Goal: Task Accomplishment & Management: Manage account settings

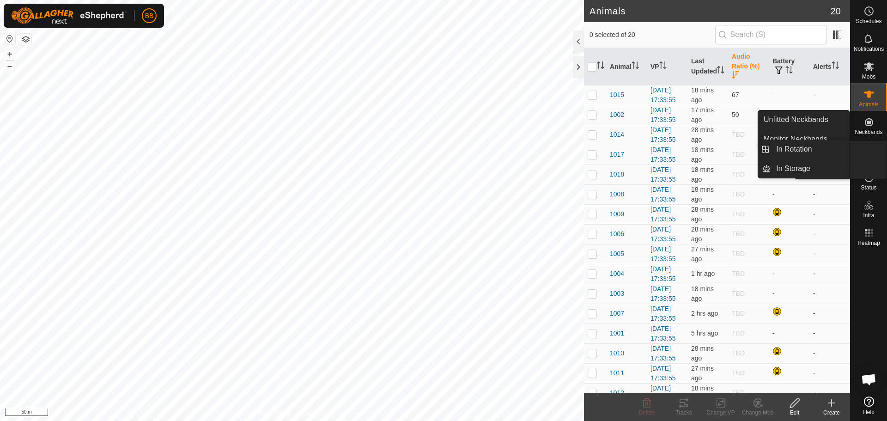
scroll to position [882, 0]
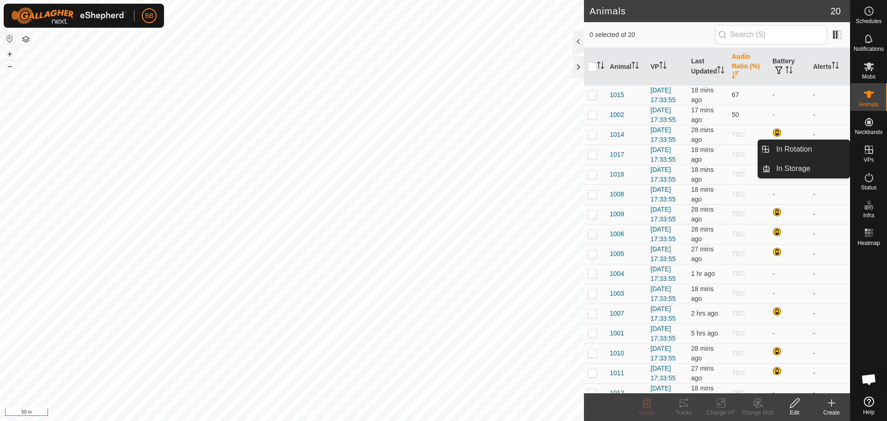
click at [873, 153] on icon at bounding box center [869, 150] width 8 height 8
click at [870, 144] on icon at bounding box center [869, 149] width 11 height 11
click at [799, 150] on link "In Rotation" at bounding box center [810, 149] width 79 height 18
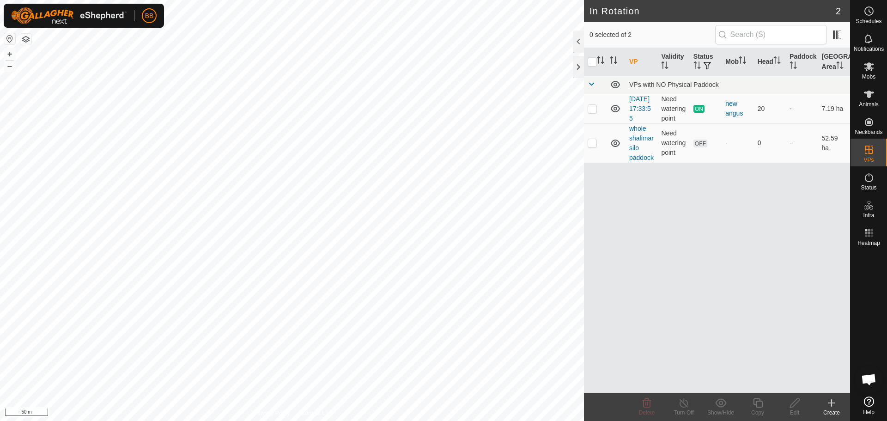
click at [828, 402] on icon at bounding box center [831, 402] width 11 height 11
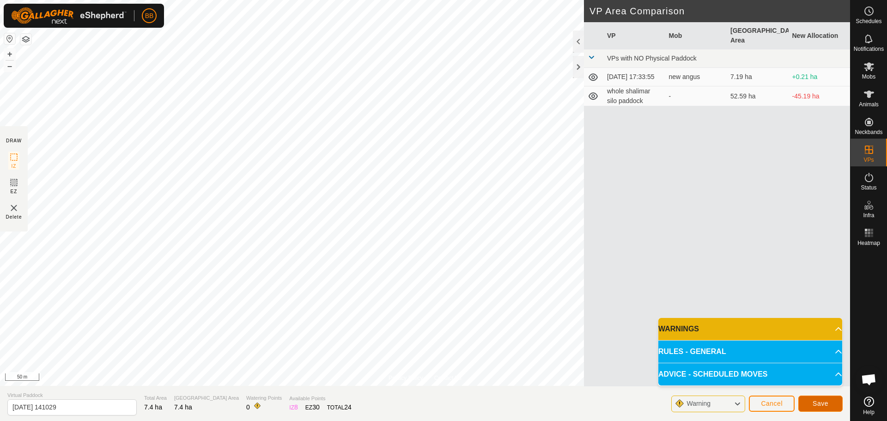
click at [829, 402] on button "Save" at bounding box center [820, 404] width 44 height 16
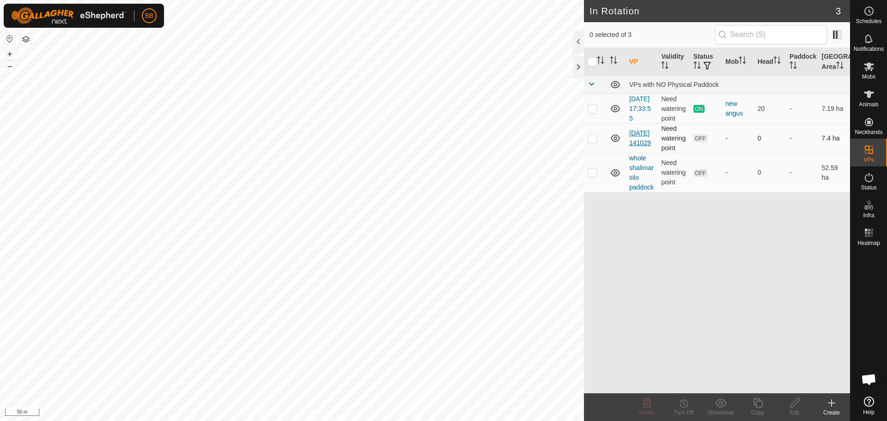
click at [638, 146] on link "2025-08-30 141029" at bounding box center [640, 137] width 22 height 17
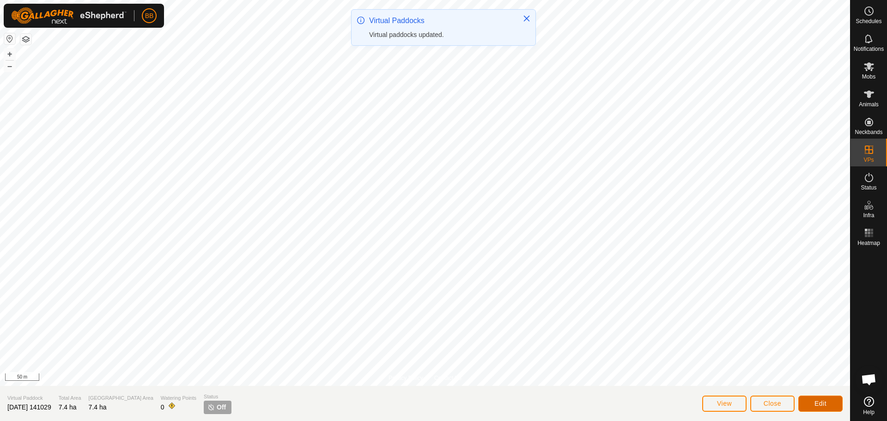
click at [819, 403] on span "Edit" at bounding box center [821, 403] width 12 height 7
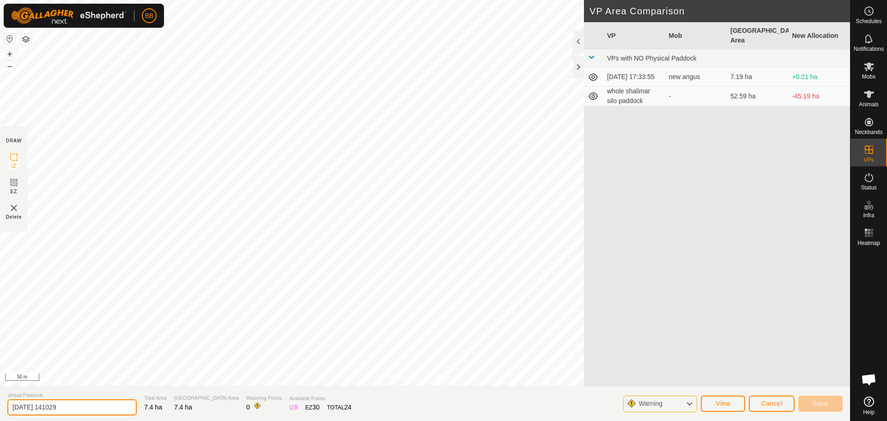
click at [98, 408] on input "2025-08-30 141029" at bounding box center [71, 407] width 129 height 16
type input "tp1"
click at [826, 403] on span "Save" at bounding box center [821, 403] width 16 height 7
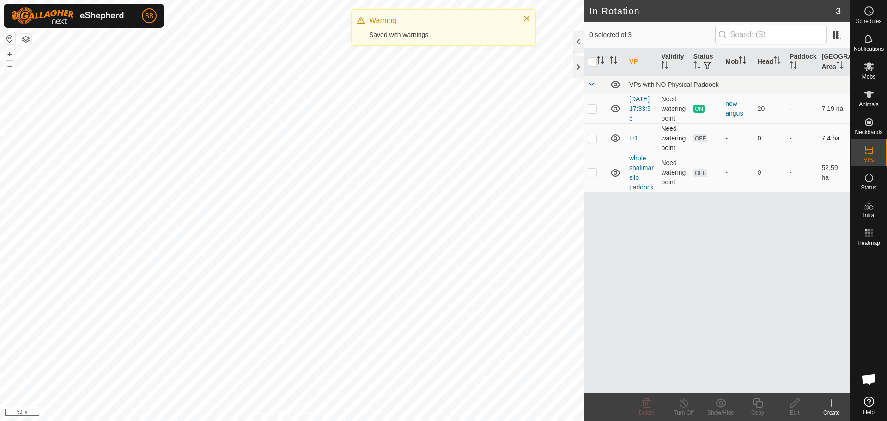
click at [634, 142] on link "tp1" at bounding box center [633, 137] width 9 height 7
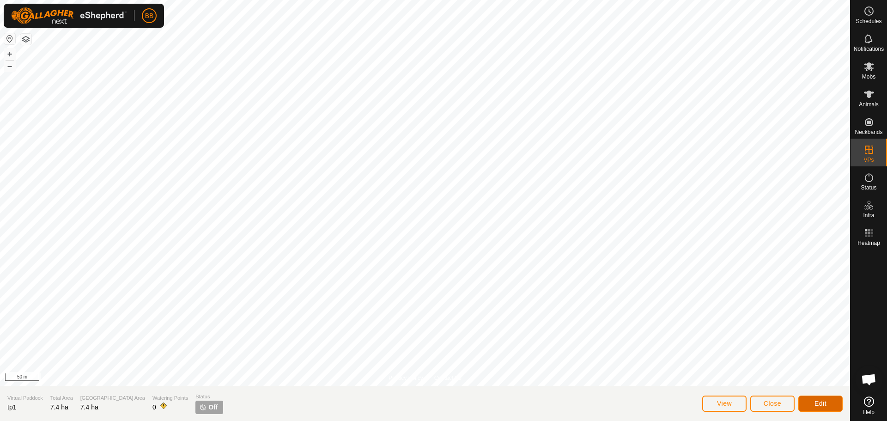
click at [816, 399] on button "Edit" at bounding box center [820, 404] width 44 height 16
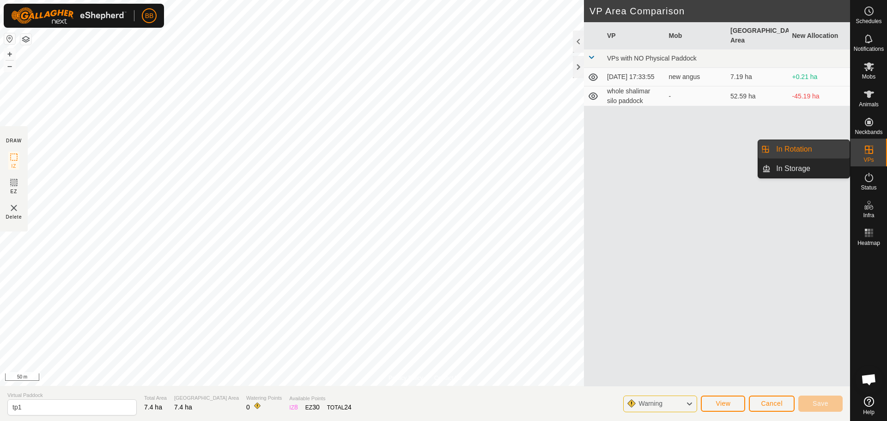
click at [866, 146] on icon at bounding box center [869, 150] width 8 height 8
click at [812, 146] on link "In Rotation" at bounding box center [810, 149] width 79 height 18
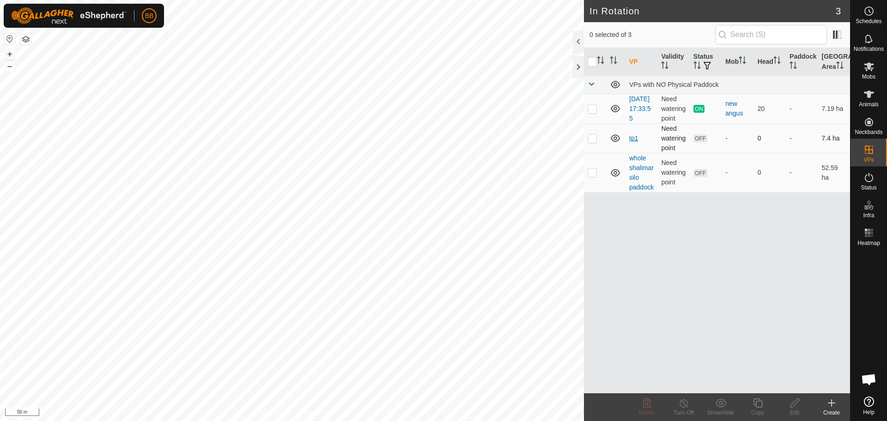
click at [635, 142] on link "tp1" at bounding box center [633, 137] width 9 height 7
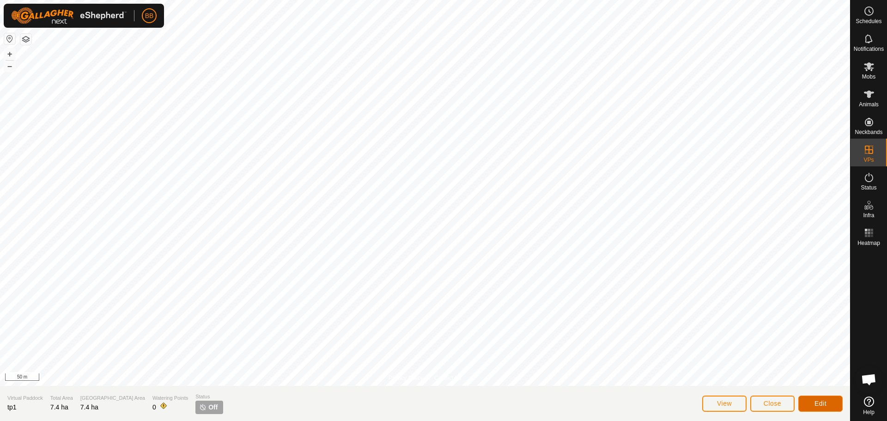
click at [816, 402] on span "Edit" at bounding box center [821, 403] width 12 height 7
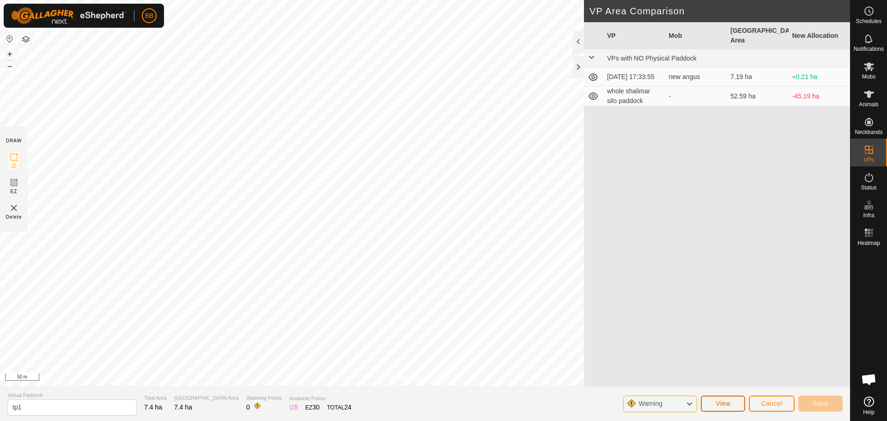
click at [722, 408] on button "View" at bounding box center [723, 404] width 44 height 16
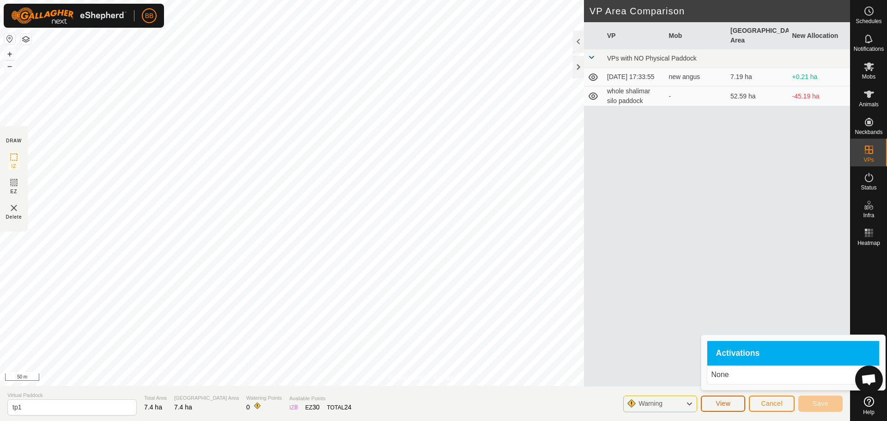
click at [722, 408] on button "View" at bounding box center [723, 404] width 44 height 16
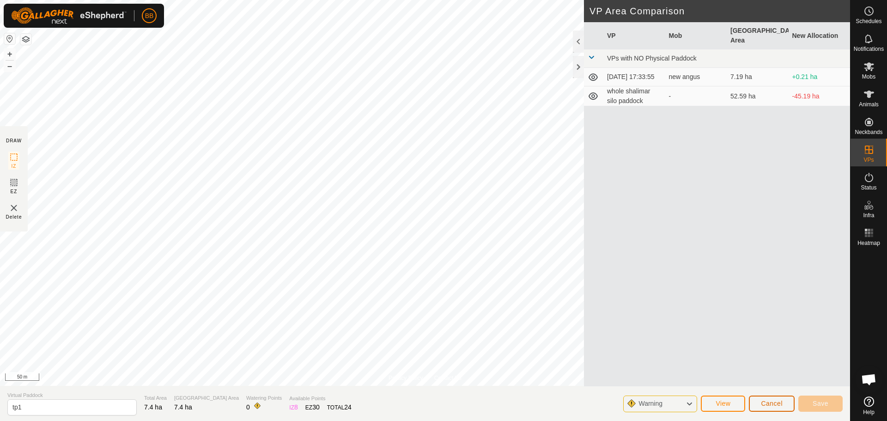
click at [773, 405] on span "Cancel" at bounding box center [772, 403] width 22 height 7
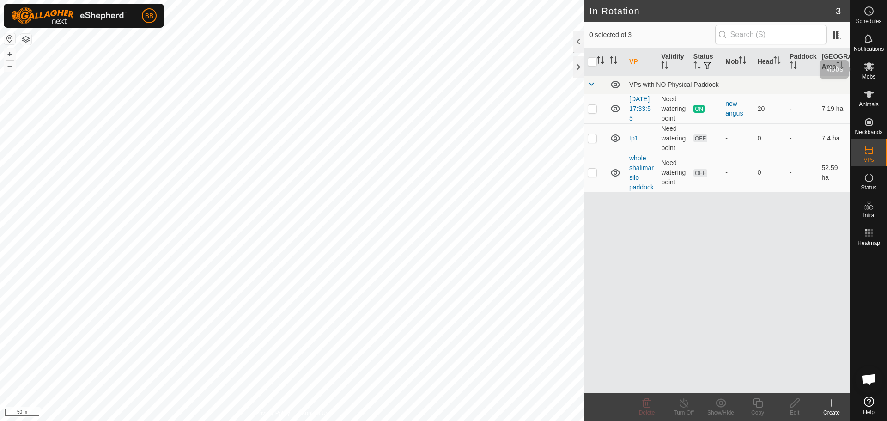
click at [869, 67] on icon at bounding box center [869, 66] width 10 height 9
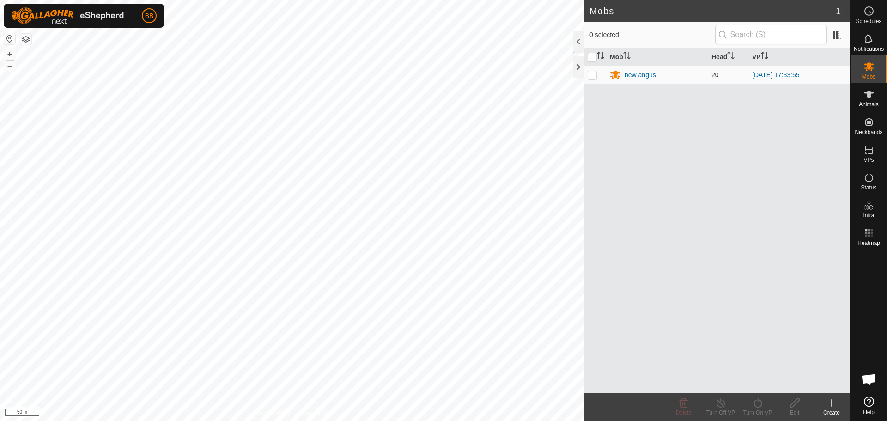
click at [635, 78] on div "new angus" at bounding box center [640, 75] width 31 height 10
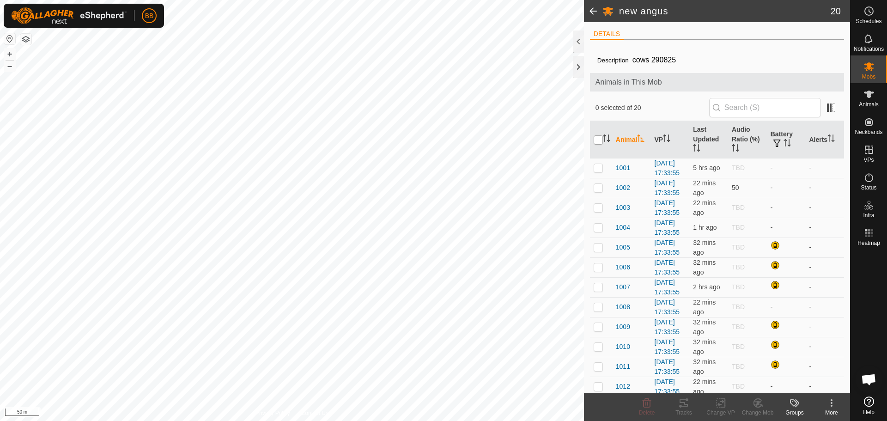
click at [596, 140] on input "checkbox" at bounding box center [598, 139] width 9 height 9
checkbox input "true"
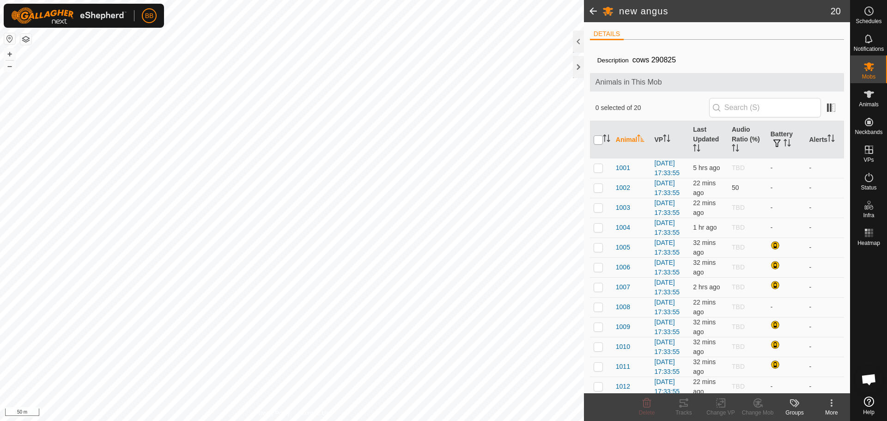
checkbox input "true"
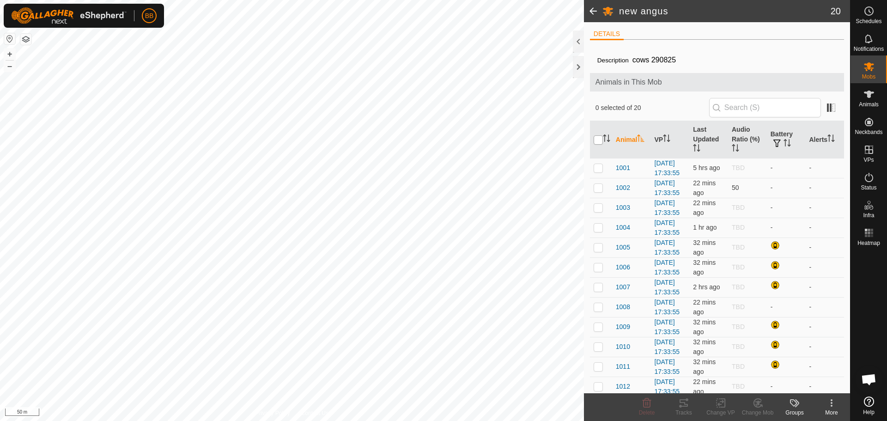
checkbox input "true"
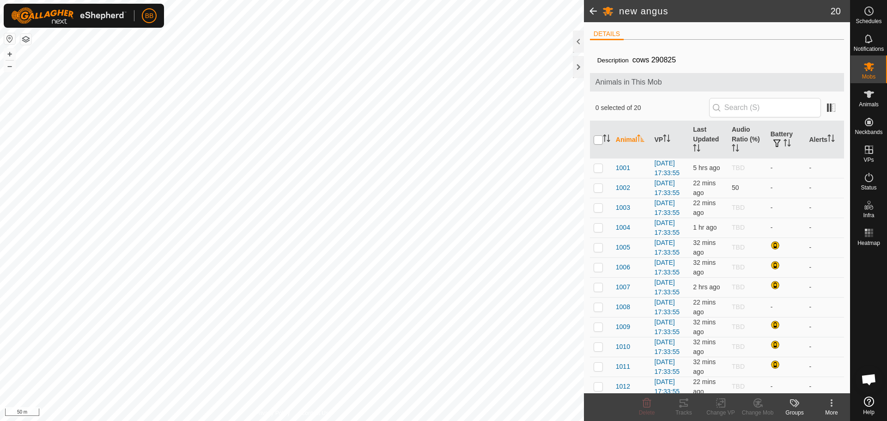
checkbox input "true"
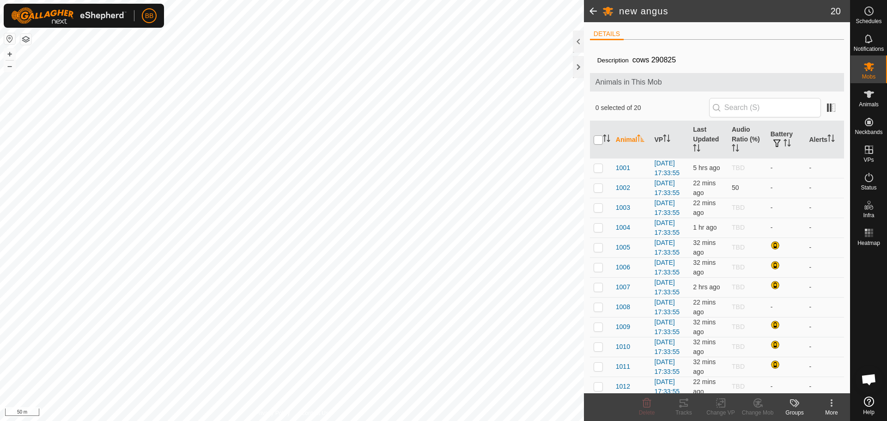
checkbox input "true"
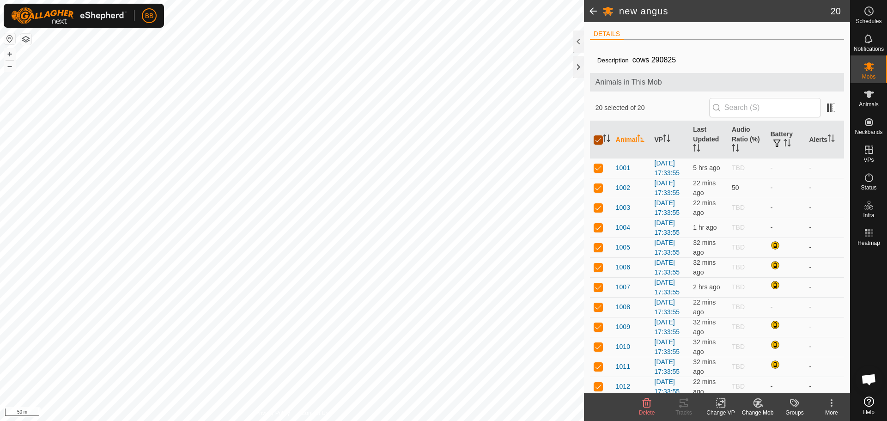
click at [596, 141] on input "checkbox" at bounding box center [598, 139] width 9 height 9
checkbox input "false"
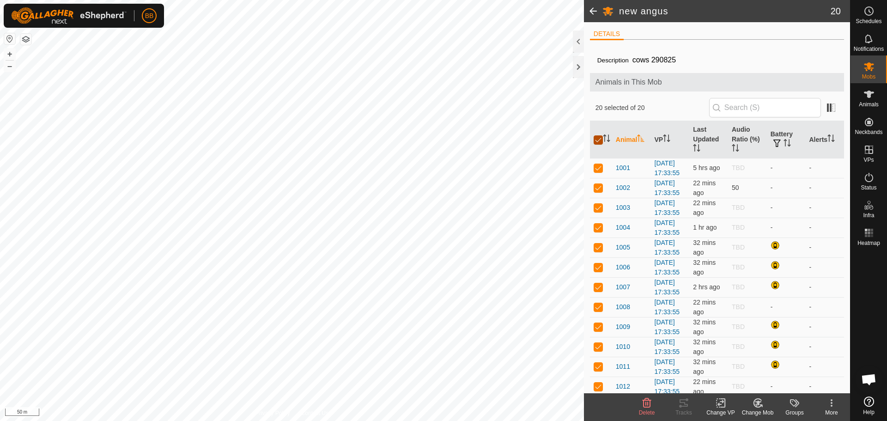
checkbox input "false"
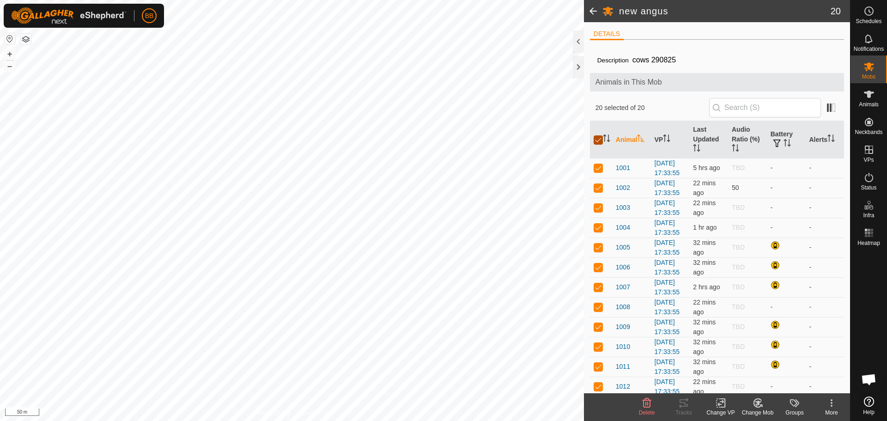
checkbox input "false"
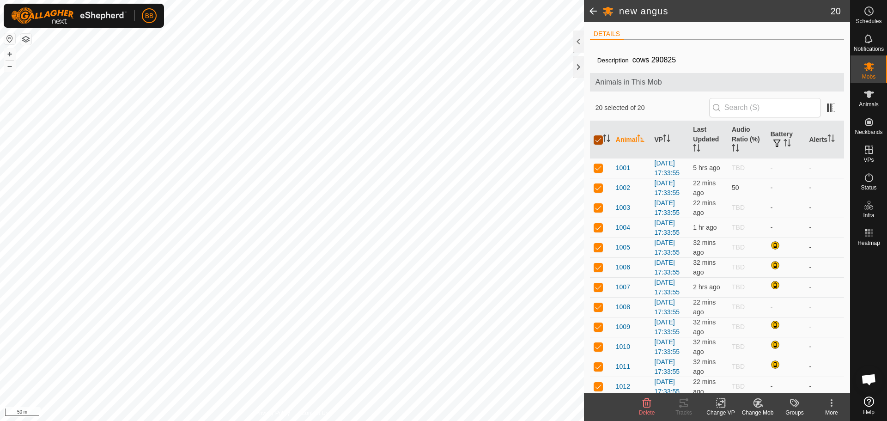
checkbox input "false"
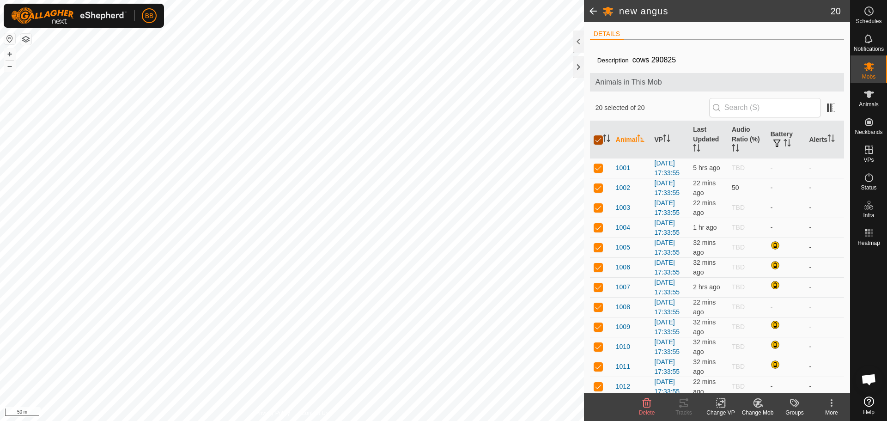
checkbox input "false"
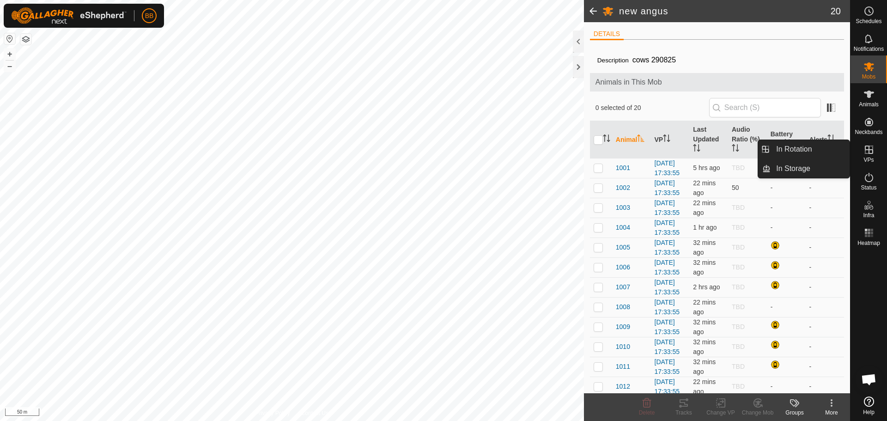
click at [867, 151] on icon at bounding box center [869, 149] width 11 height 11
click at [597, 142] on input "checkbox" at bounding box center [598, 139] width 9 height 9
checkbox input "true"
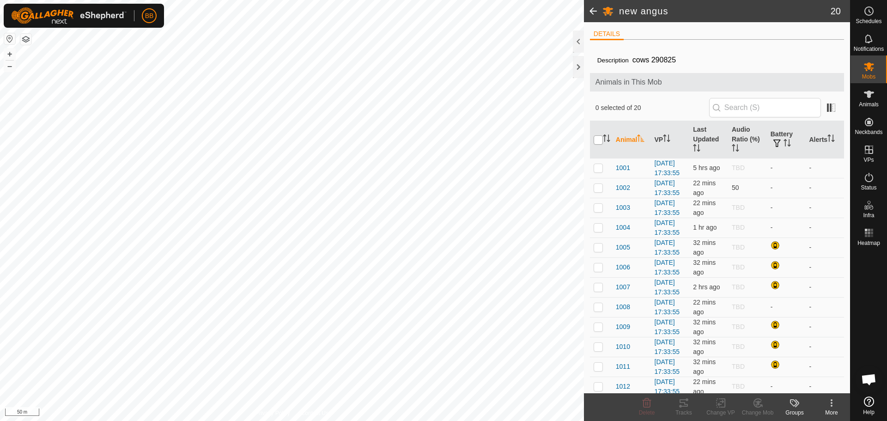
checkbox input "true"
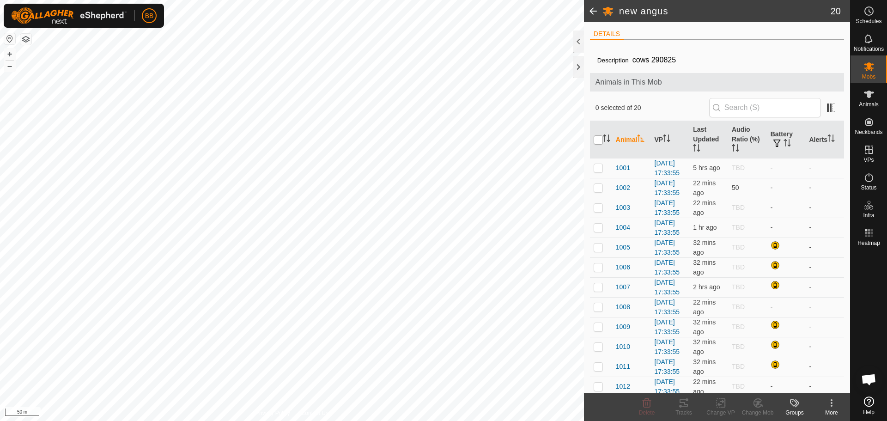
checkbox input "true"
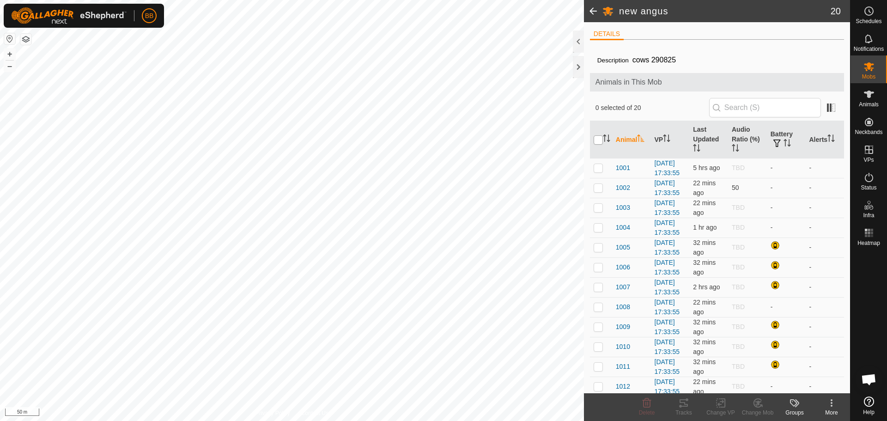
checkbox input "true"
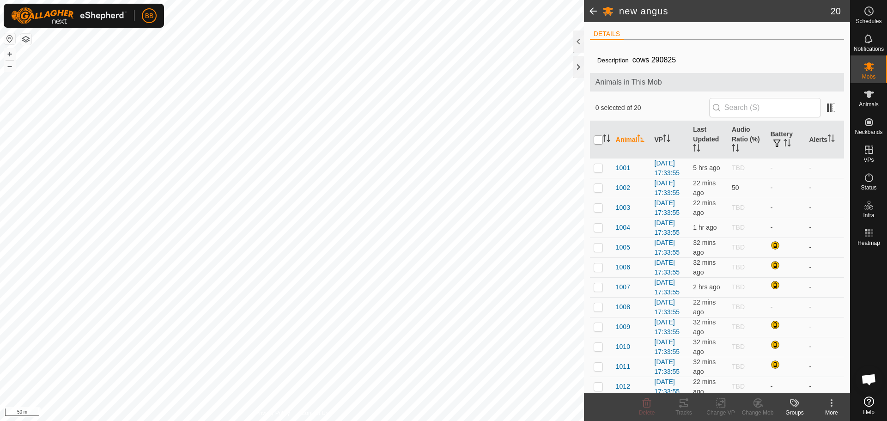
checkbox input "true"
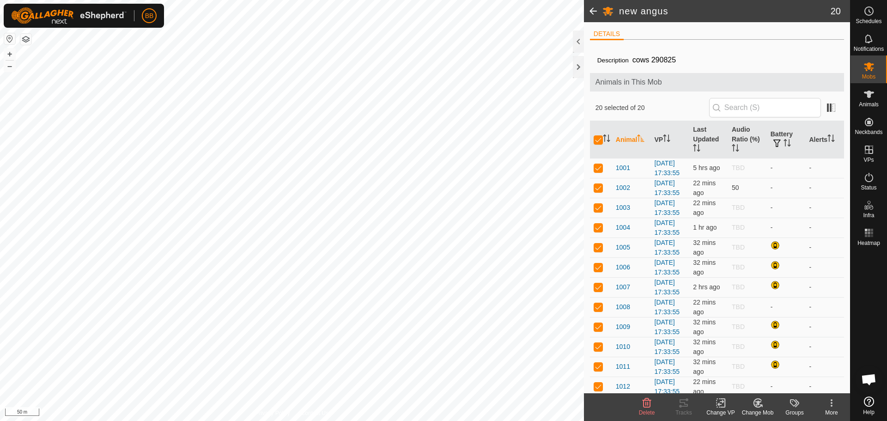
click at [719, 402] on icon at bounding box center [721, 402] width 12 height 11
click at [738, 359] on link "Choose VP..." at bounding box center [748, 363] width 91 height 18
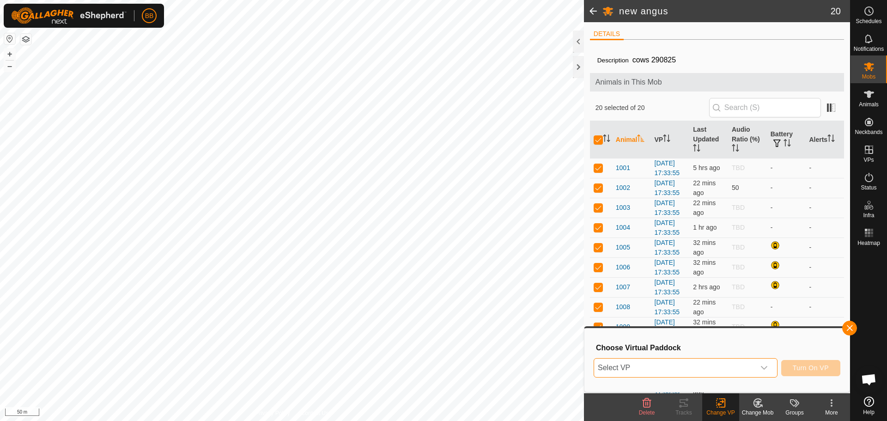
click at [738, 361] on span "Select VP" at bounding box center [674, 368] width 161 height 18
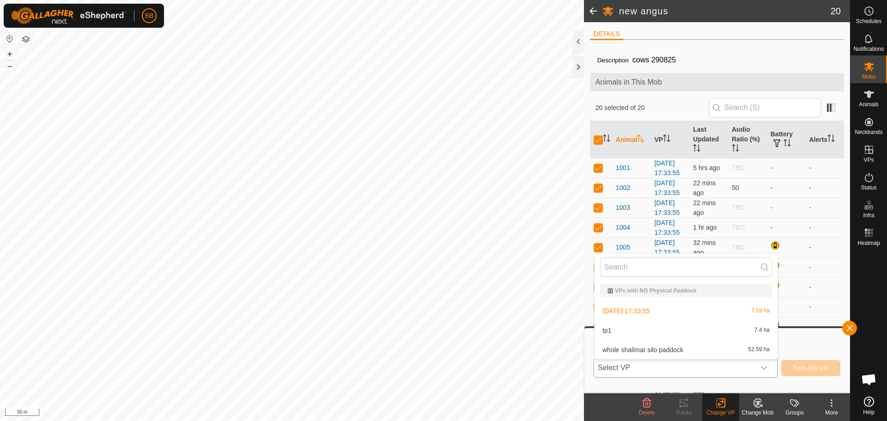
click at [642, 327] on li "tp1 7.4 ha" at bounding box center [686, 330] width 183 height 18
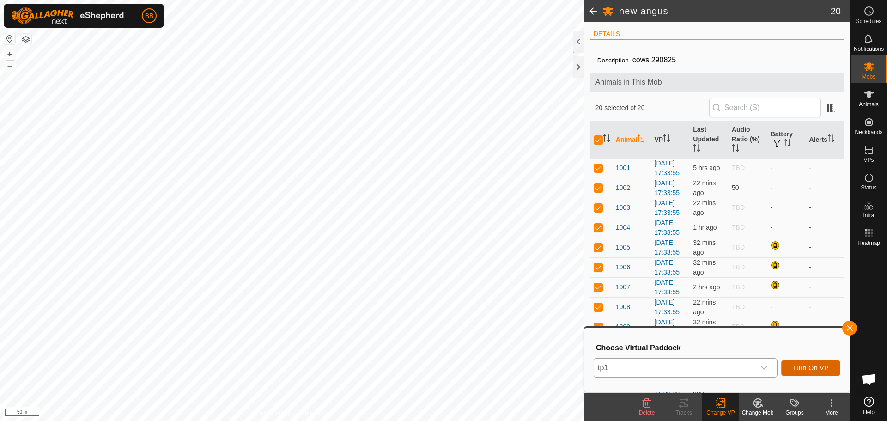
click at [809, 365] on span "Turn On VP" at bounding box center [811, 367] width 36 height 7
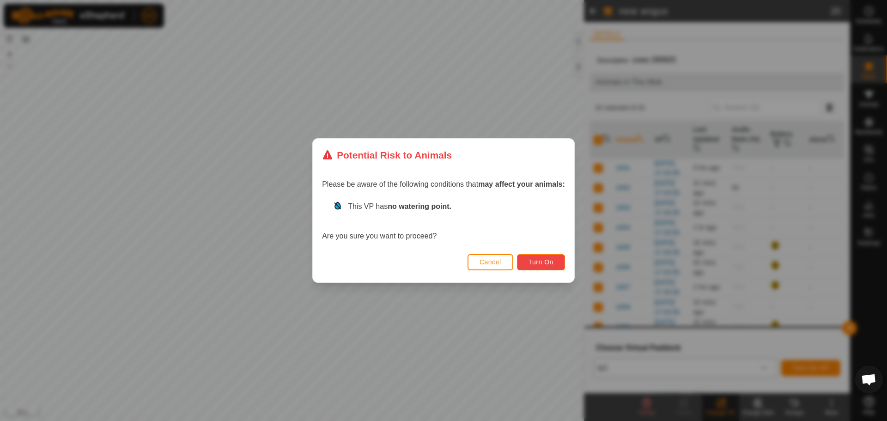
click at [535, 257] on button "Turn On" at bounding box center [541, 262] width 48 height 16
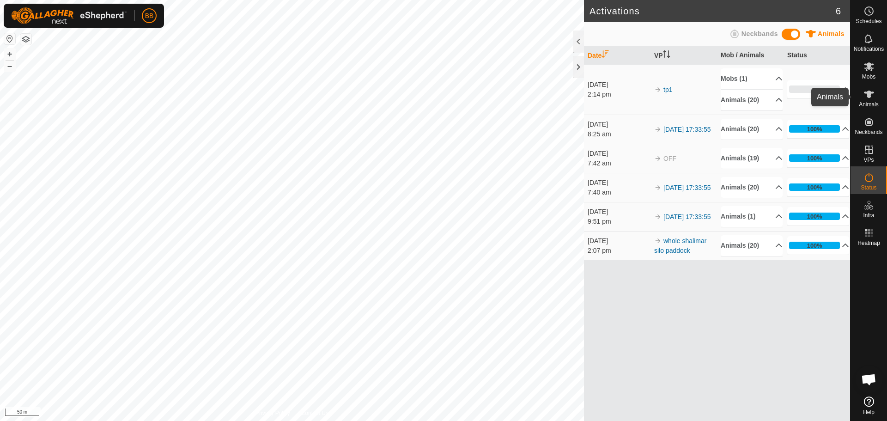
click at [870, 97] on icon at bounding box center [869, 94] width 10 height 7
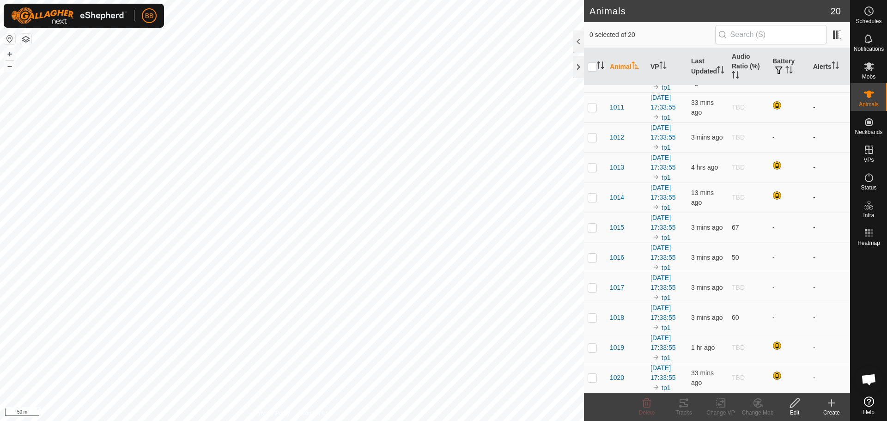
scroll to position [487, 0]
click at [779, 68] on button "button" at bounding box center [779, 70] width 13 height 9
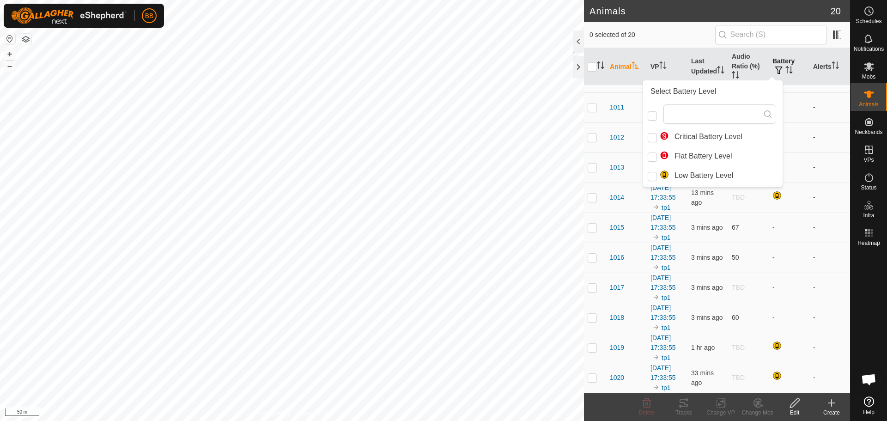
click at [779, 68] on button "button" at bounding box center [779, 70] width 13 height 9
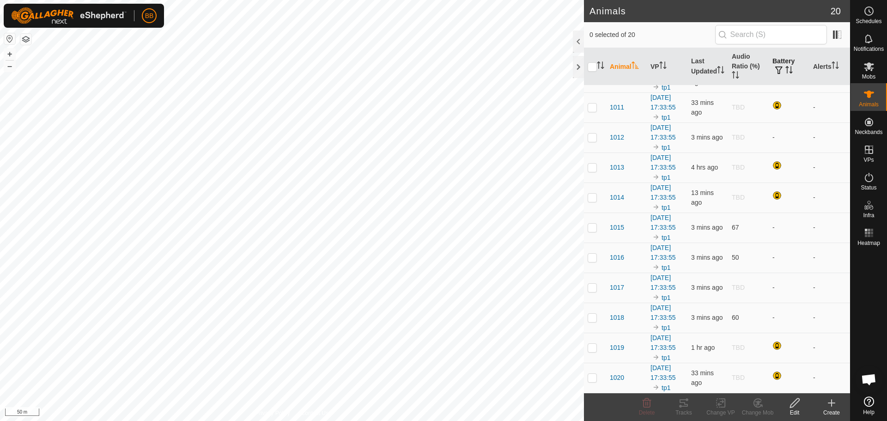
click at [789, 66] on th "Battery" at bounding box center [789, 66] width 41 height 37
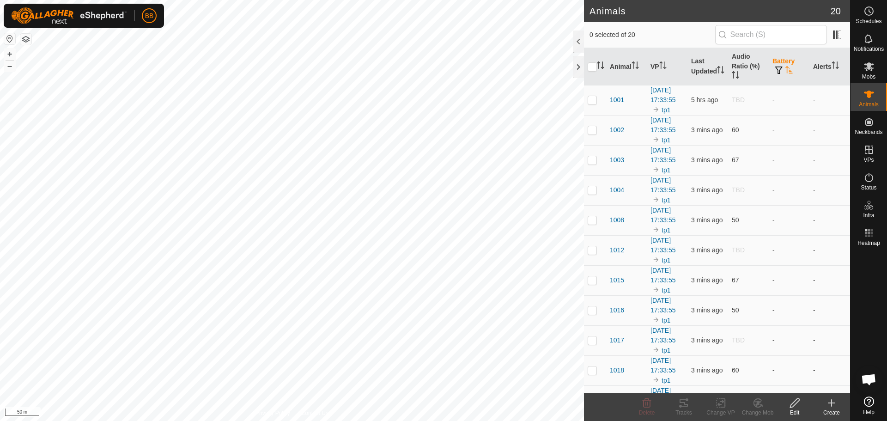
click at [786, 68] on icon "Activate to sort" at bounding box center [788, 69] width 7 height 7
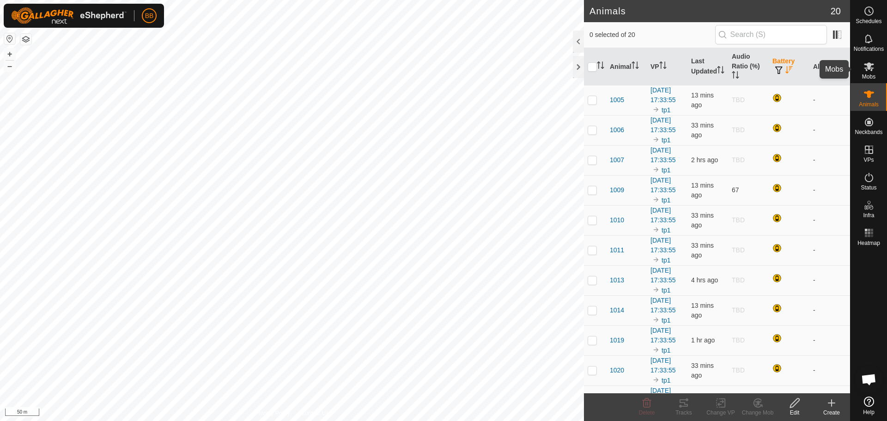
click at [873, 67] on icon at bounding box center [869, 66] width 11 height 11
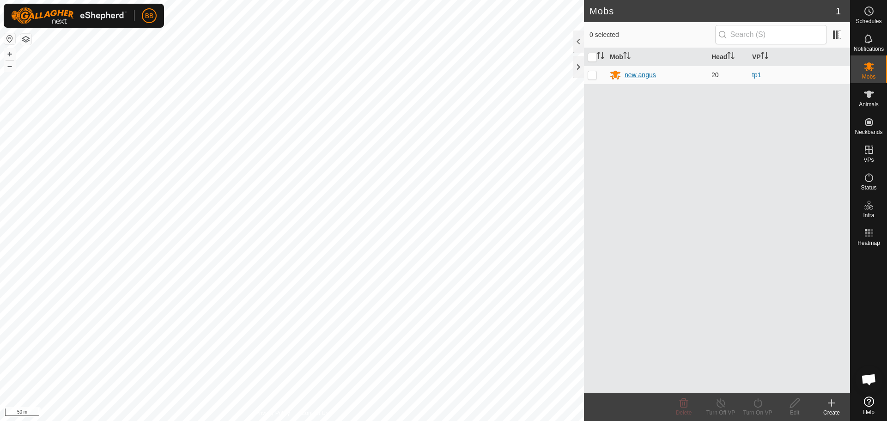
click at [648, 75] on div "new angus" at bounding box center [640, 75] width 31 height 10
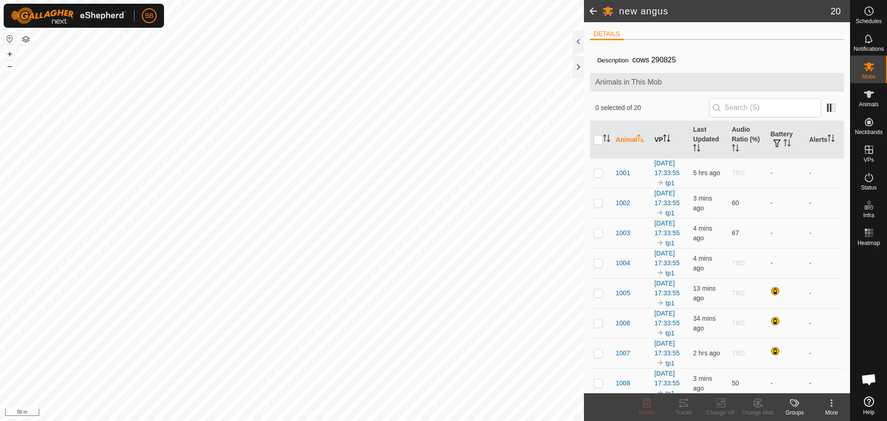
click at [670, 143] on th "VP" at bounding box center [670, 139] width 39 height 37
click at [865, 95] on icon at bounding box center [869, 94] width 11 height 11
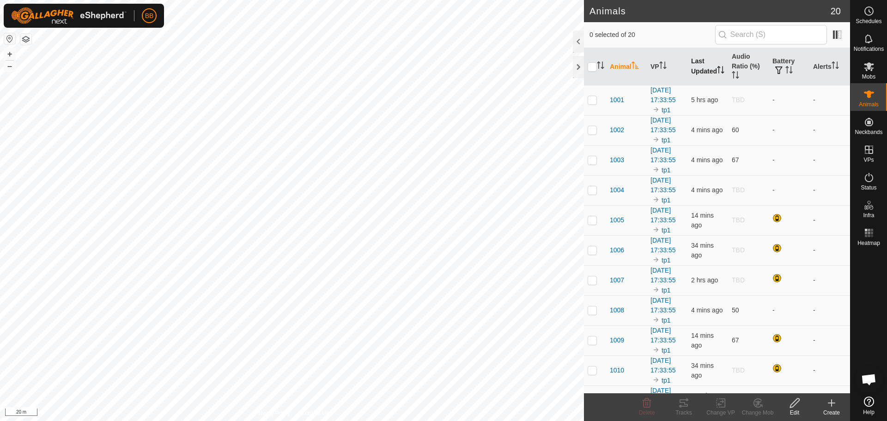
click at [702, 63] on th "Last Updated" at bounding box center [708, 66] width 41 height 37
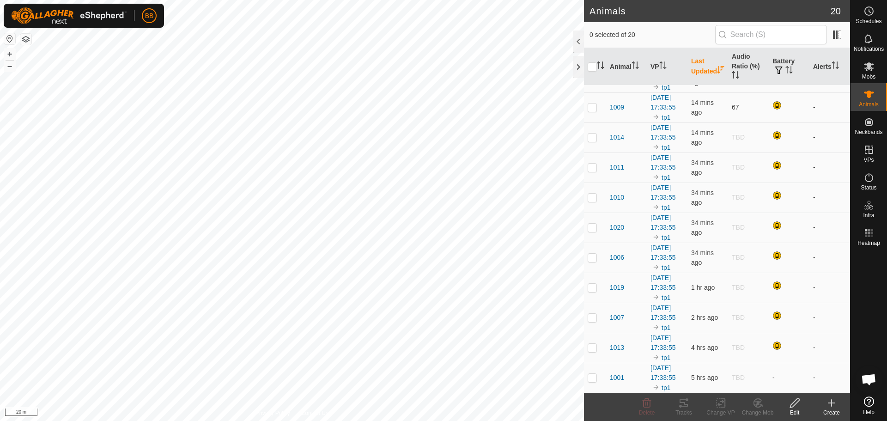
scroll to position [487, 0]
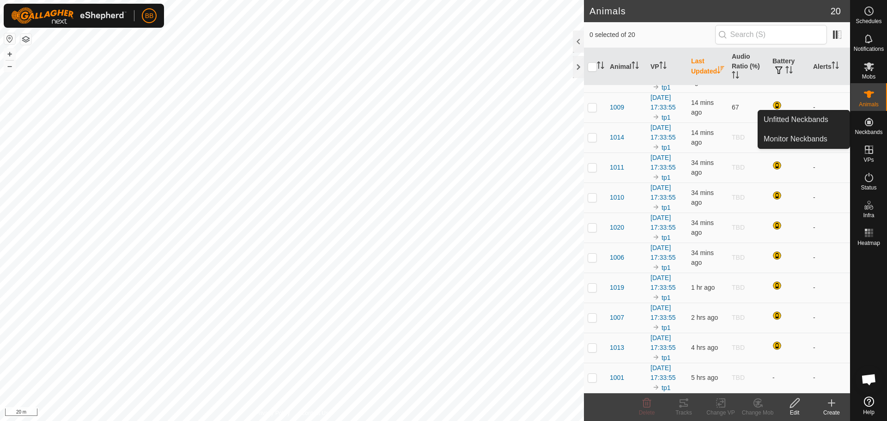
click at [873, 127] on icon at bounding box center [869, 121] width 11 height 11
click at [870, 124] on icon at bounding box center [869, 122] width 8 height 8
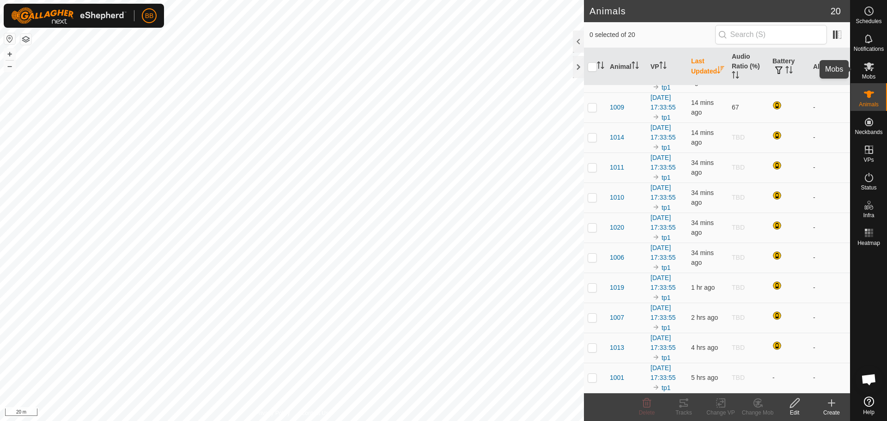
click at [865, 67] on icon at bounding box center [869, 66] width 11 height 11
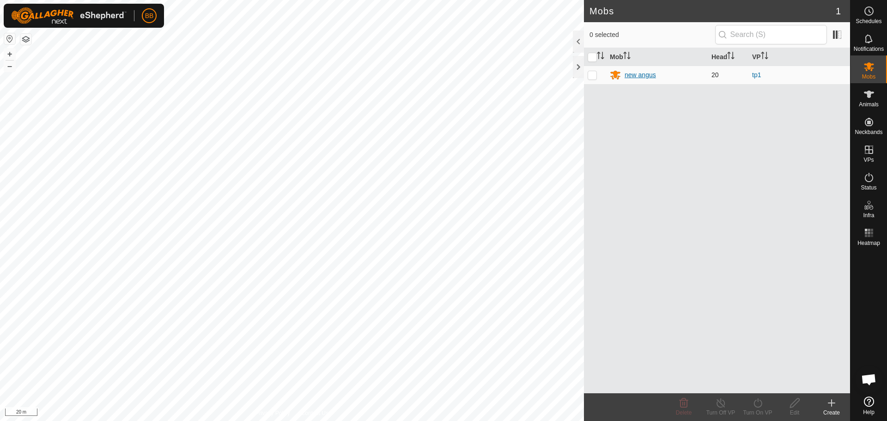
click at [642, 74] on div "new angus" at bounding box center [640, 75] width 31 height 10
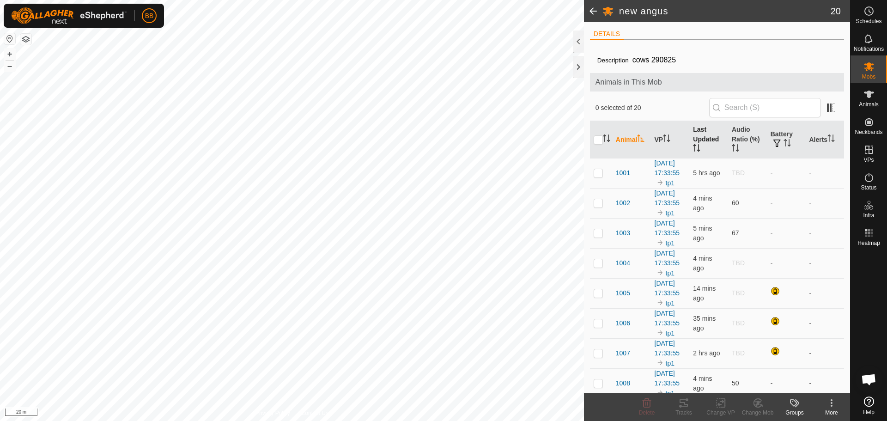
click at [699, 145] on icon "Activate to sort" at bounding box center [699, 147] width 1 height 7
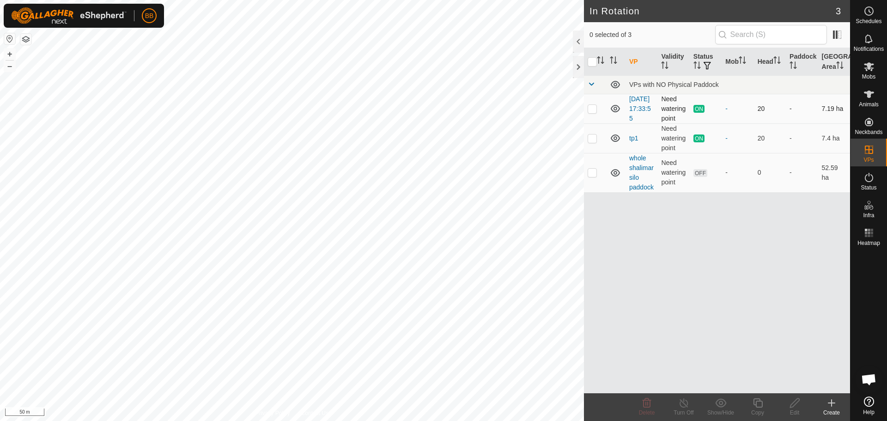
scroll to position [882, 0]
click at [869, 91] on icon at bounding box center [869, 94] width 10 height 7
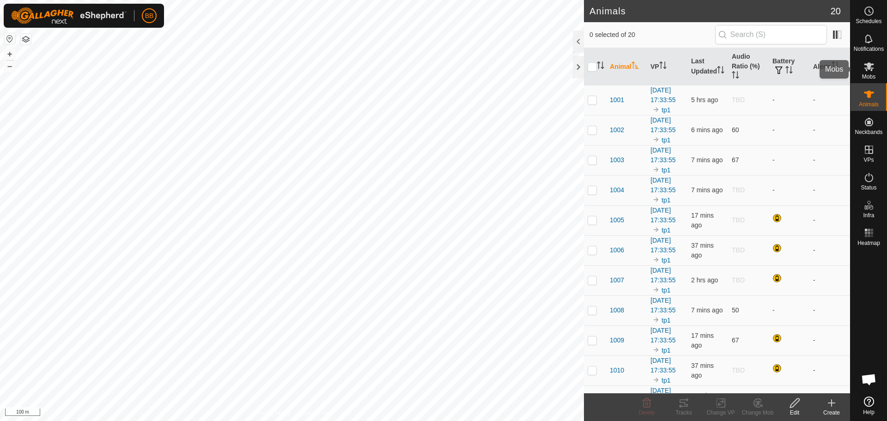
click at [869, 75] on span "Mobs" at bounding box center [868, 77] width 13 height 6
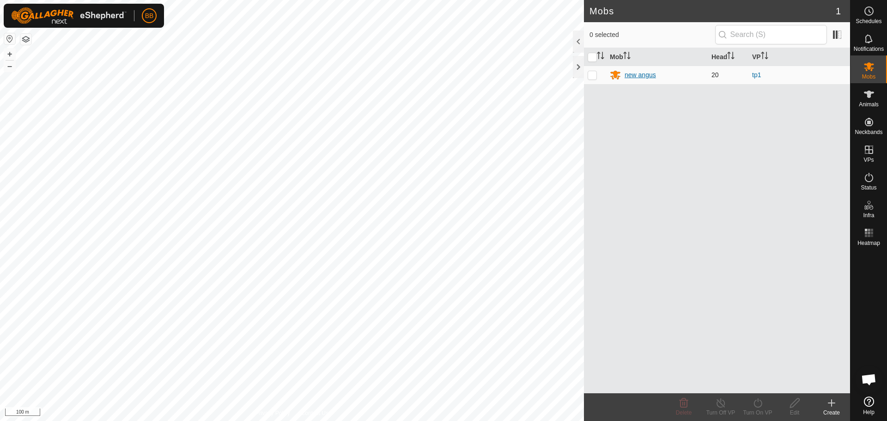
click at [635, 77] on div "new angus" at bounding box center [640, 75] width 31 height 10
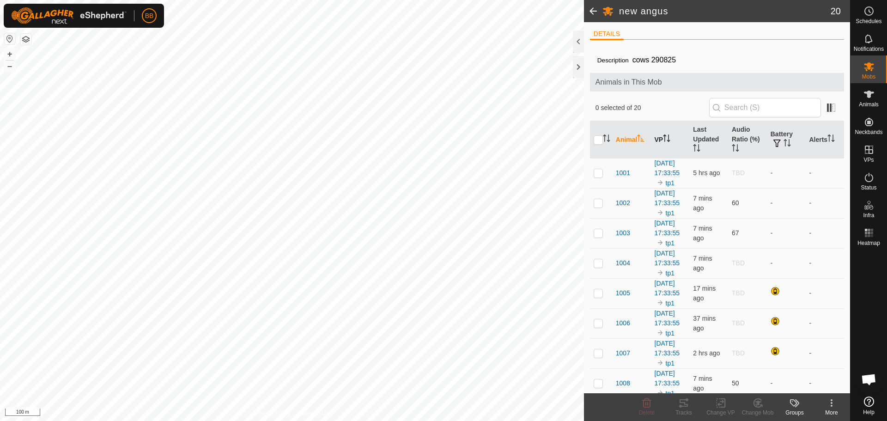
click at [671, 136] on th "VP" at bounding box center [670, 139] width 39 height 37
click at [605, 145] on div "new angus 20 DETAILS Description cows 290825 Animals in This Mob 0 selected of …" at bounding box center [425, 210] width 850 height 421
click at [302, 420] on html "BB Schedules Notifications Mobs Animals Neckbands VPs Status Infra Heatmap Help…" at bounding box center [443, 210] width 887 height 421
